Goal: Task Accomplishment & Management: Manage account settings

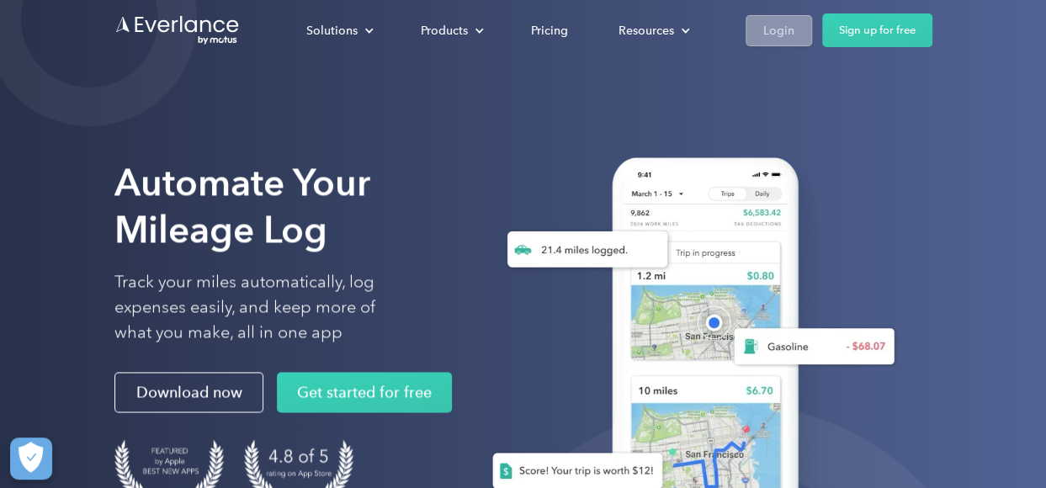
click at [792, 26] on div "Login" at bounding box center [778, 30] width 31 height 21
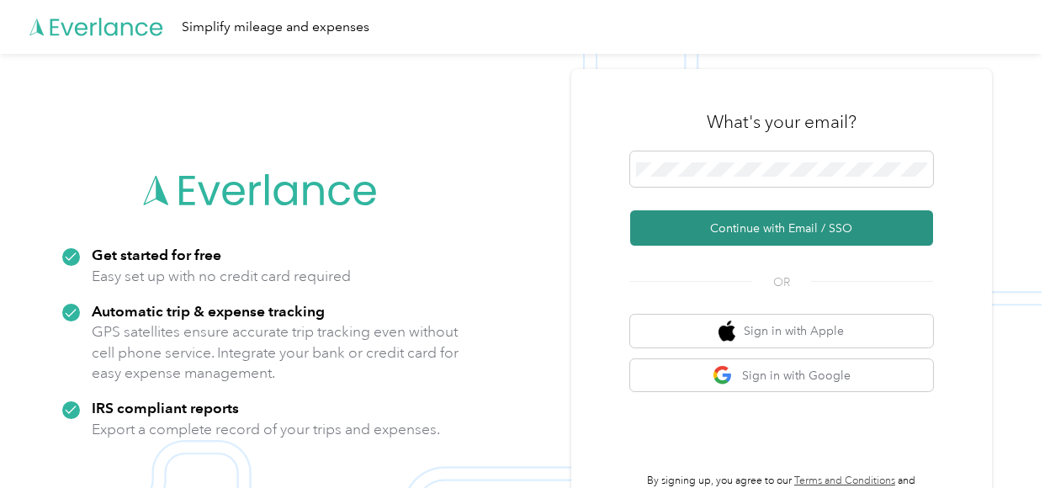
click at [788, 226] on button "Continue with Email / SSO" at bounding box center [781, 227] width 303 height 35
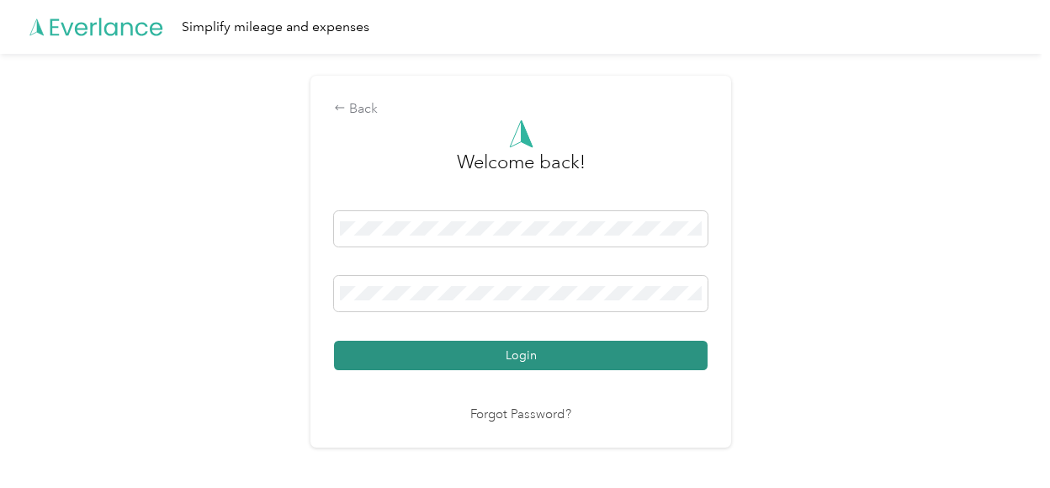
click at [542, 350] on button "Login" at bounding box center [521, 355] width 374 height 29
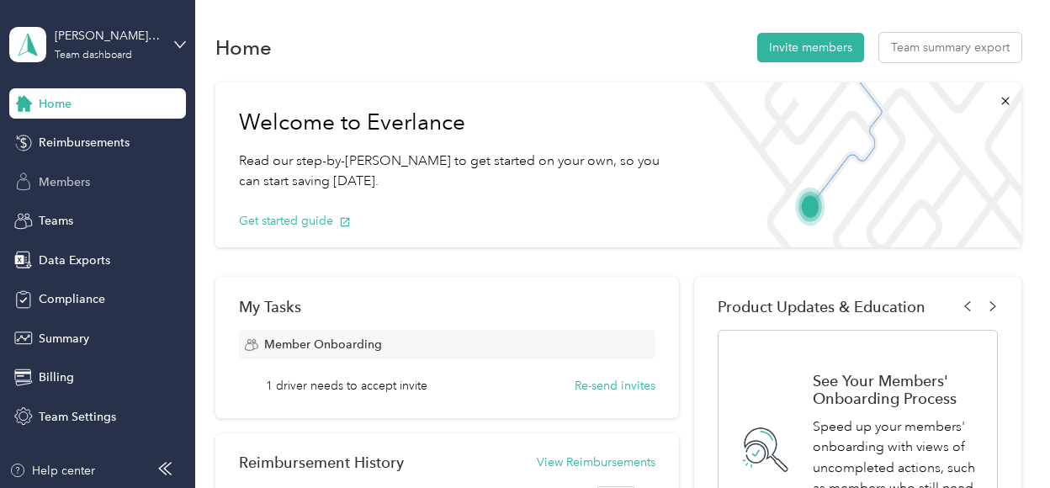
click at [76, 183] on span "Members" at bounding box center [64, 182] width 51 height 18
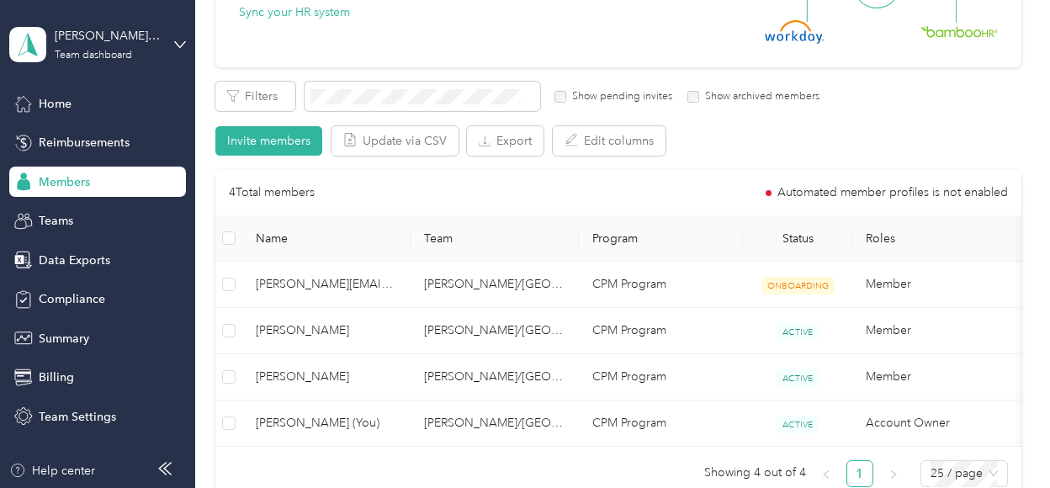
scroll to position [337, 0]
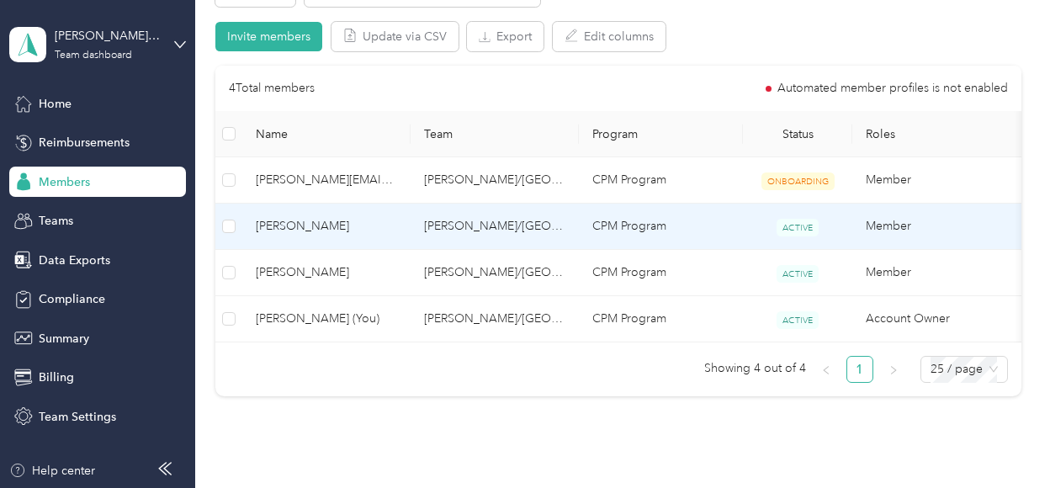
click at [302, 223] on span "[PERSON_NAME]" at bounding box center [326, 226] width 141 height 19
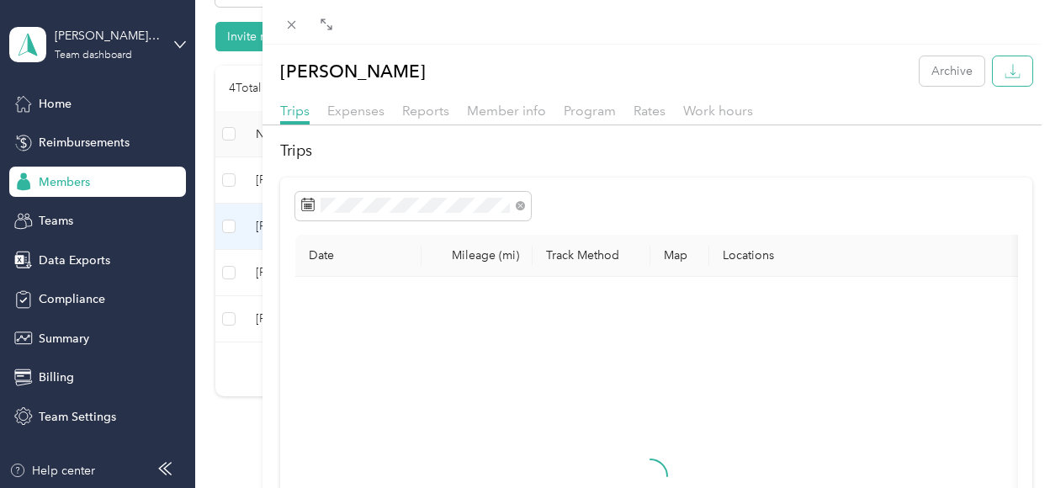
click at [1005, 69] on icon "button" at bounding box center [1013, 71] width 16 height 16
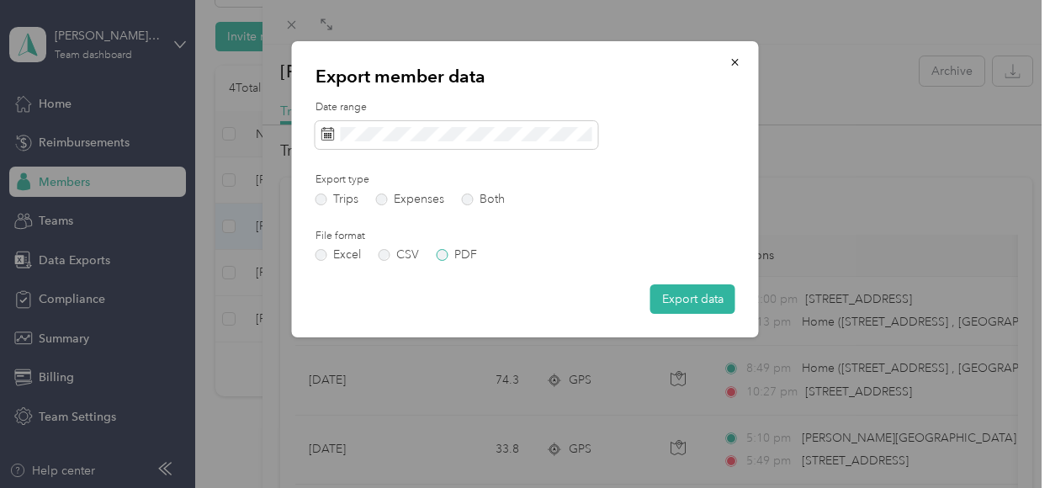
click at [443, 258] on label "PDF" at bounding box center [457, 255] width 40 height 12
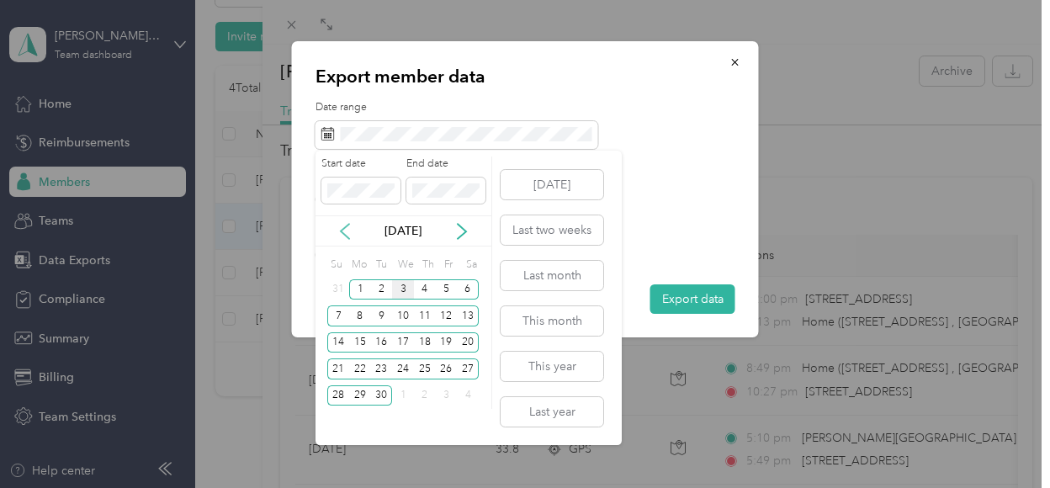
click at [344, 230] on icon at bounding box center [345, 231] width 17 height 17
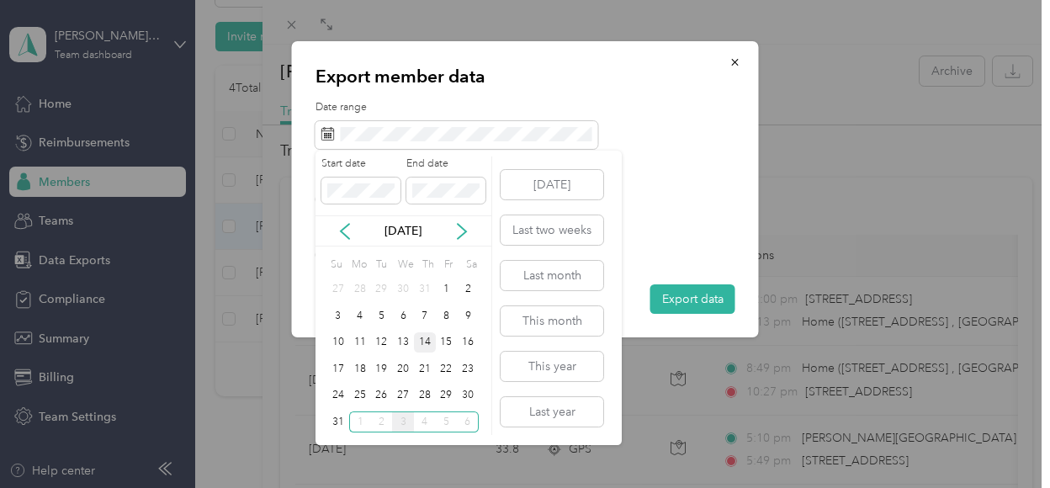
drag, startPoint x: 449, startPoint y: 291, endPoint x: 415, endPoint y: 332, distance: 53.8
click at [449, 290] on div "1" at bounding box center [447, 289] width 22 height 21
click at [338, 410] on div "31" at bounding box center [338, 422] width 22 height 27
click at [337, 423] on div "31" at bounding box center [338, 422] width 22 height 21
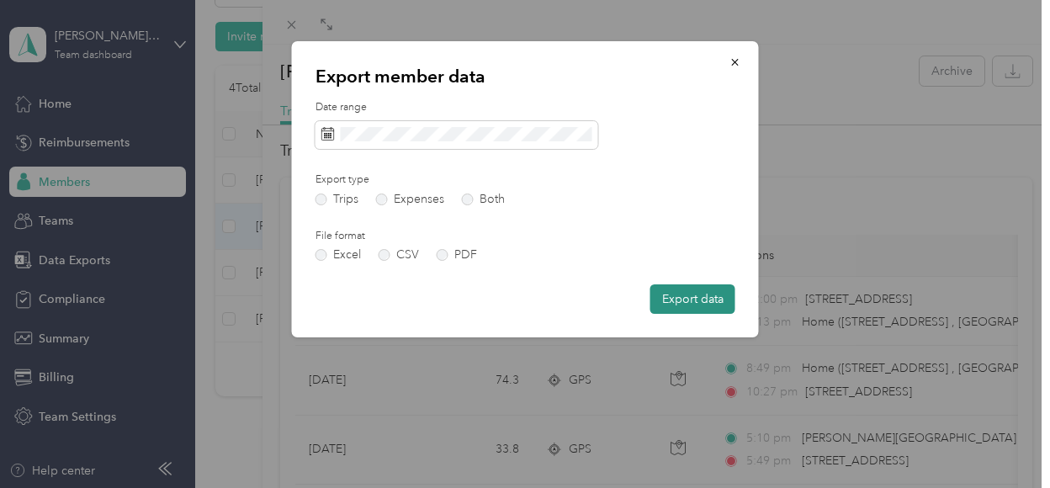
click at [689, 295] on button "Export data" at bounding box center [693, 298] width 85 height 29
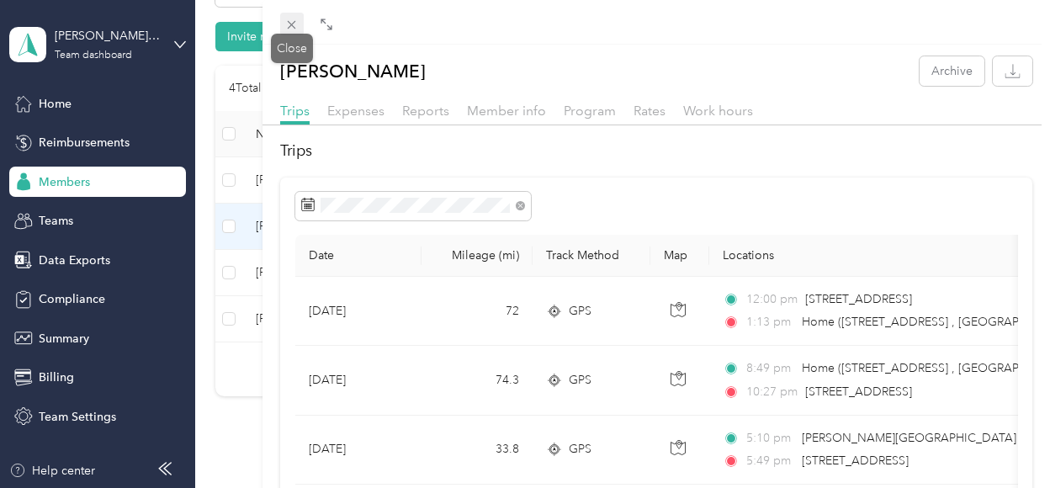
click at [296, 23] on icon at bounding box center [291, 25] width 14 height 14
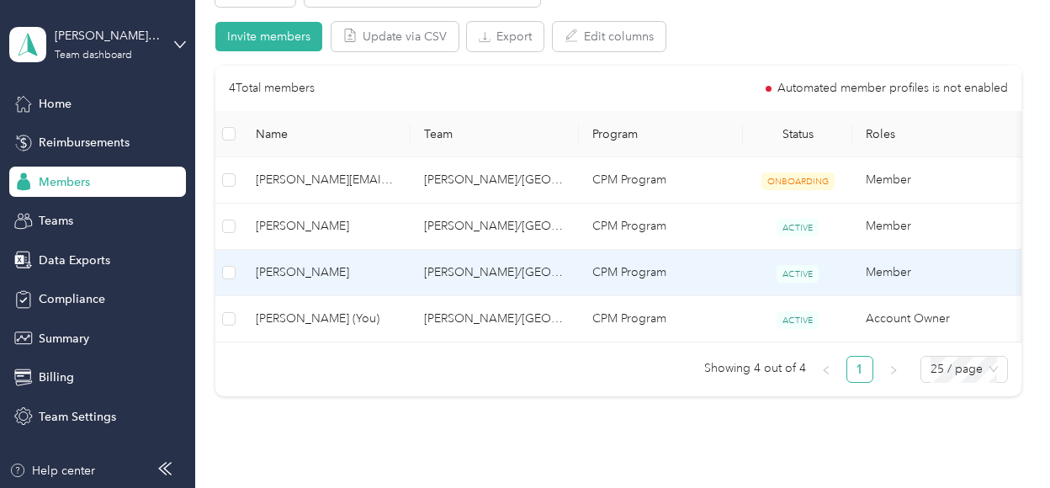
click at [295, 268] on span "Serena Whitesell" at bounding box center [326, 272] width 141 height 19
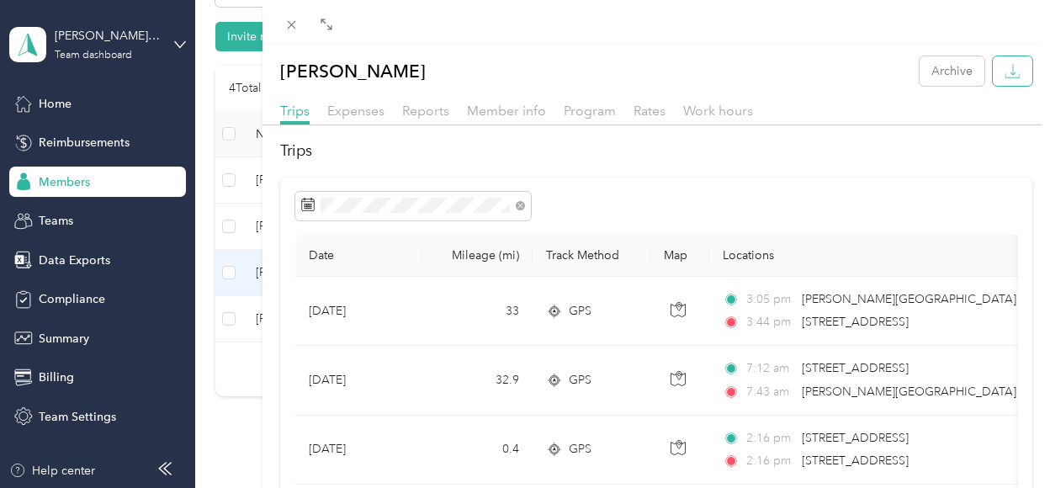
click at [1005, 73] on icon "button" at bounding box center [1013, 71] width 16 height 16
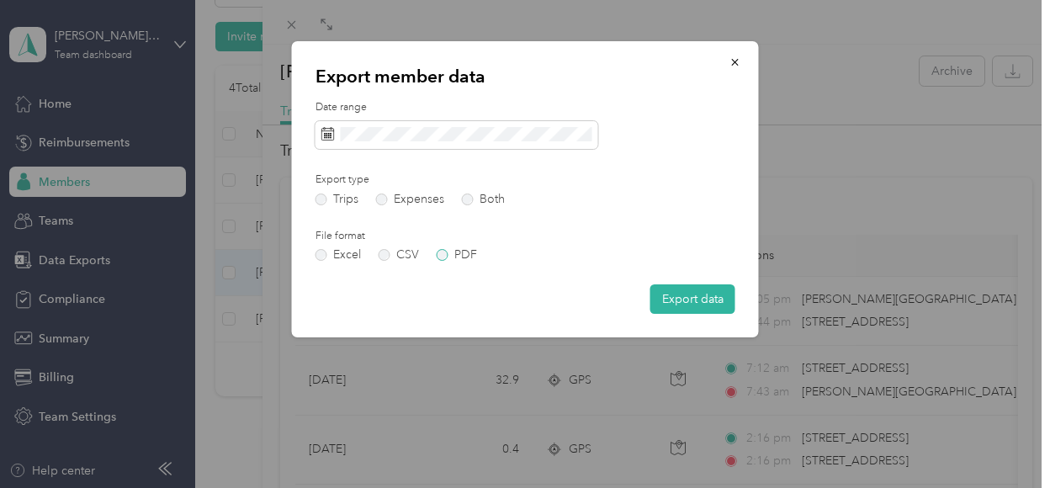
click at [440, 256] on label "PDF" at bounding box center [457, 255] width 40 height 12
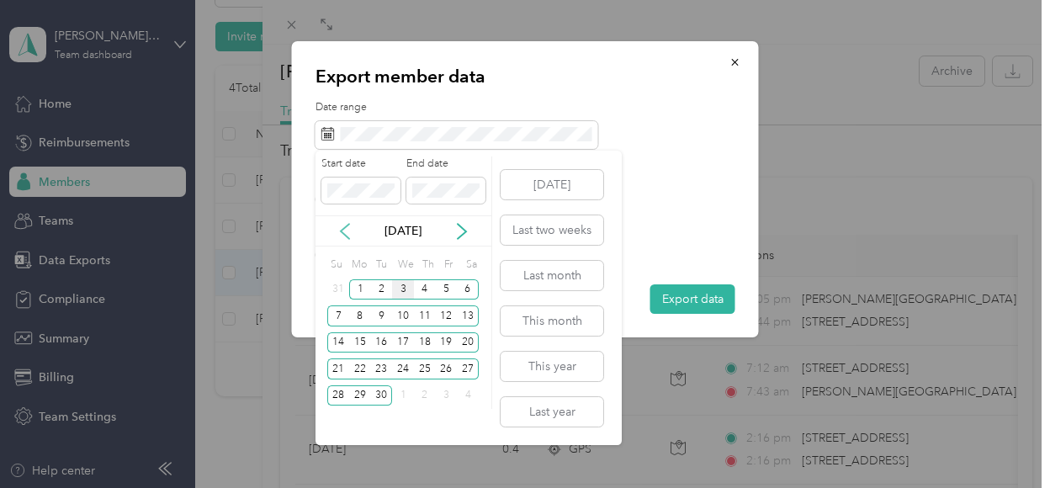
click at [345, 226] on icon at bounding box center [345, 231] width 8 height 15
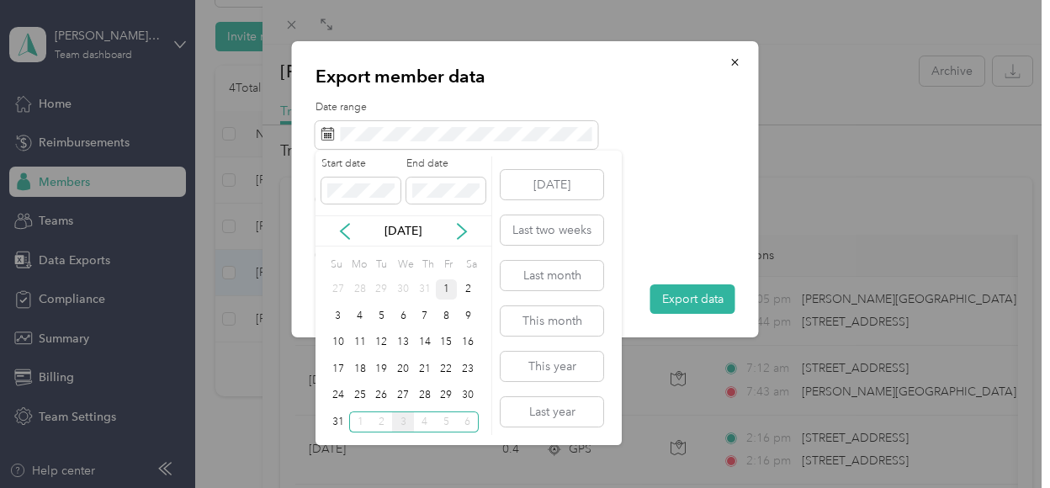
click at [443, 290] on div "1" at bounding box center [447, 289] width 22 height 21
click at [339, 420] on div "31" at bounding box center [338, 422] width 22 height 21
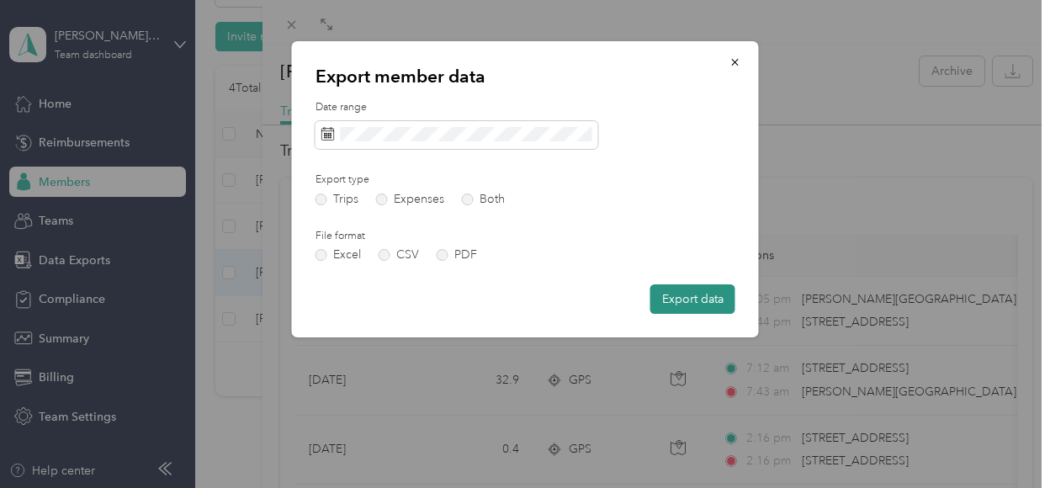
click at [700, 301] on button "Export data" at bounding box center [693, 298] width 85 height 29
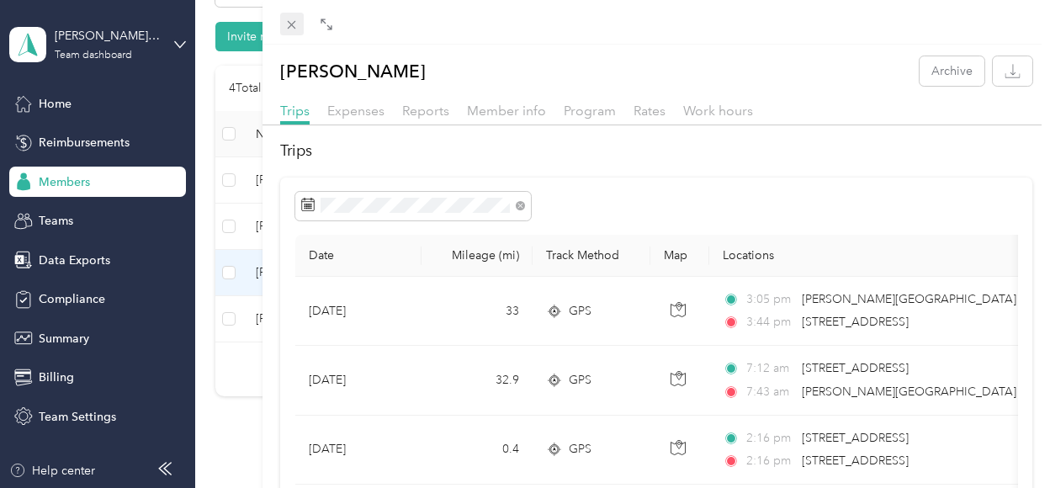
click at [293, 27] on icon at bounding box center [291, 25] width 14 height 14
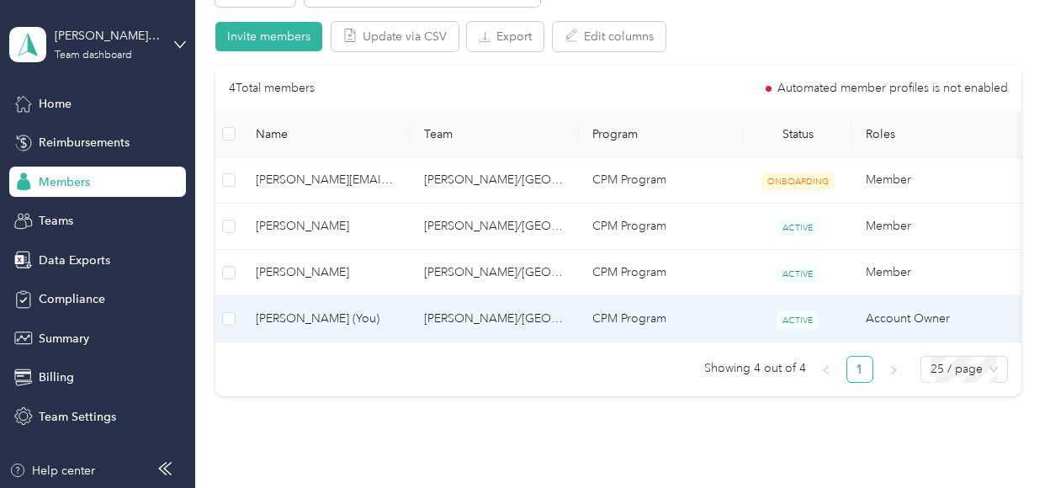
click at [300, 321] on span "Jill Aanenson (You)" at bounding box center [326, 319] width 141 height 19
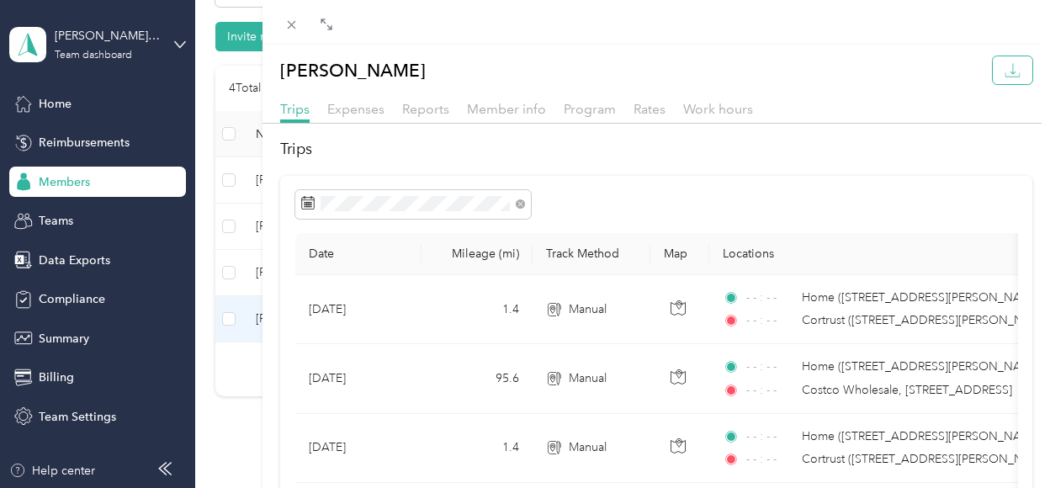
click at [1011, 72] on icon "button" at bounding box center [1013, 68] width 5 height 11
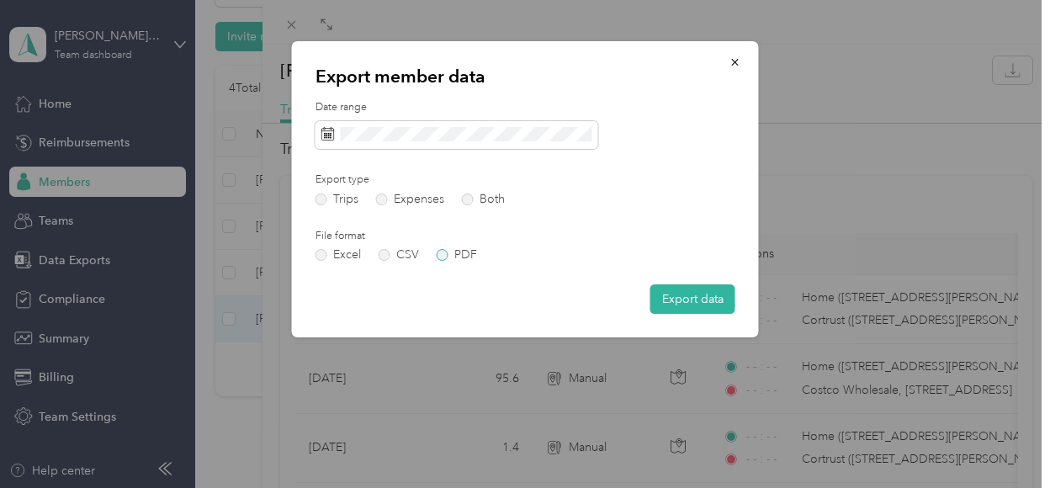
click at [443, 255] on label "PDF" at bounding box center [457, 255] width 40 height 12
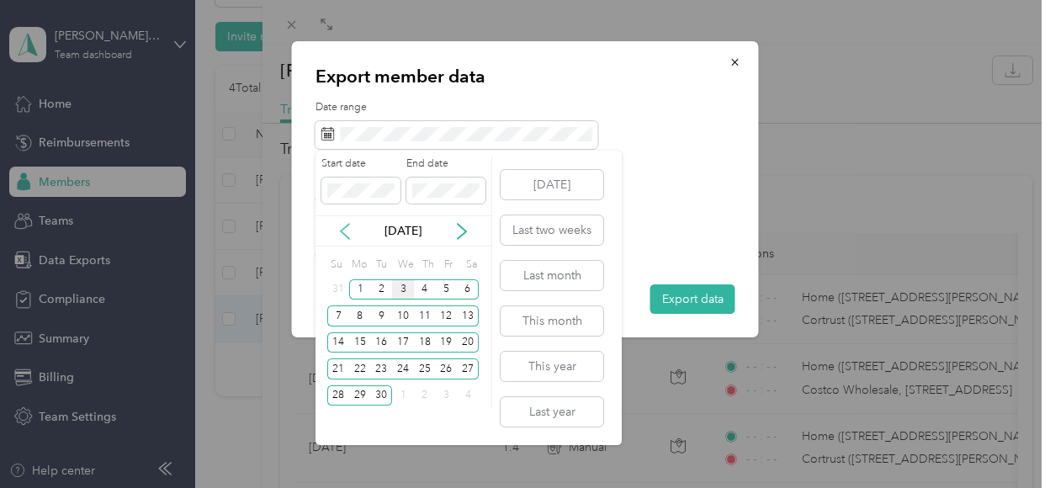
click at [347, 234] on icon at bounding box center [345, 231] width 17 height 17
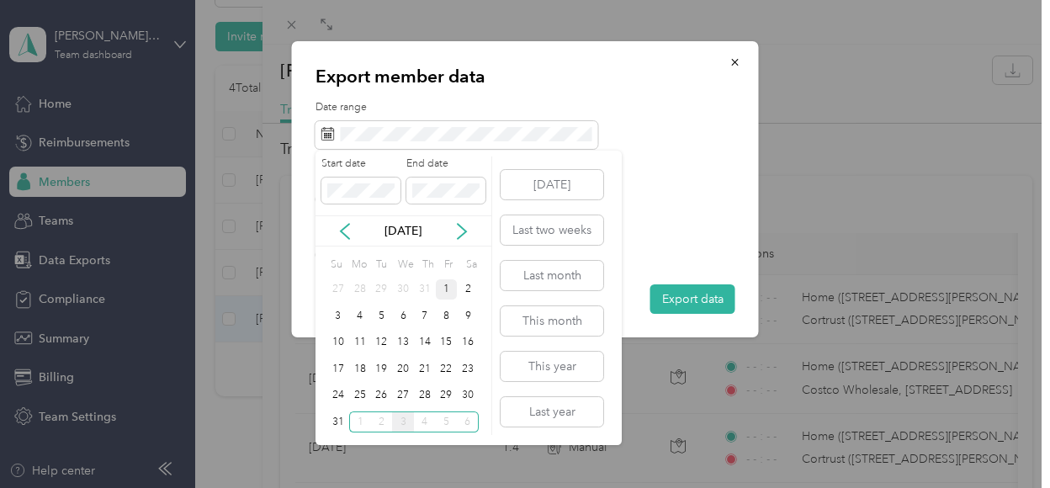
click at [445, 290] on div "1" at bounding box center [447, 289] width 22 height 21
click at [340, 418] on div "31" at bounding box center [338, 422] width 22 height 21
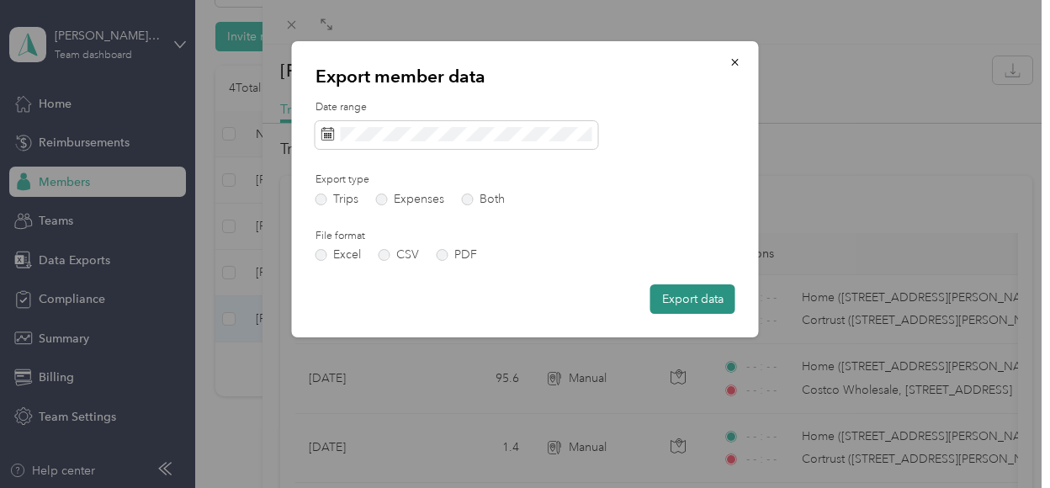
click at [692, 302] on button "Export data" at bounding box center [693, 298] width 85 height 29
